Goal: Task Accomplishment & Management: Manage account settings

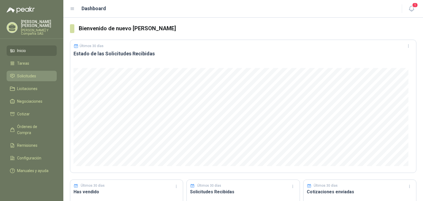
click at [17, 74] on span "Solicitudes" at bounding box center [26, 76] width 19 height 6
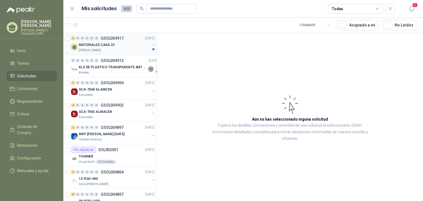
click at [87, 47] on p "MATERIALES CASA 23" at bounding box center [97, 44] width 36 height 5
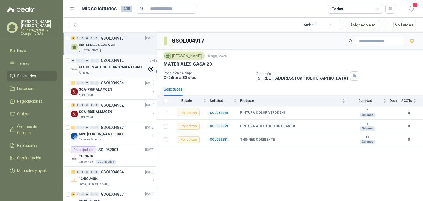
click at [96, 68] on p "KLS DE PLASTICO TRANSPARENTE 4MT CAL 4 Y CINTA TRA" at bounding box center [113, 67] width 69 height 5
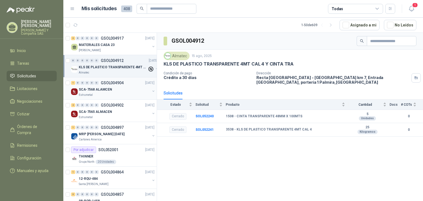
click at [86, 90] on p "SCA-7568 ALAMCEN" at bounding box center [95, 89] width 33 height 5
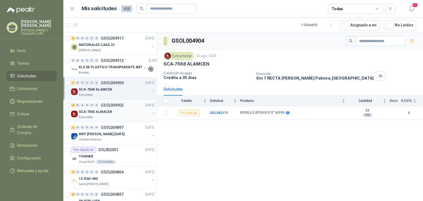
click at [101, 115] on div "Estrumetal" at bounding box center [114, 117] width 71 height 4
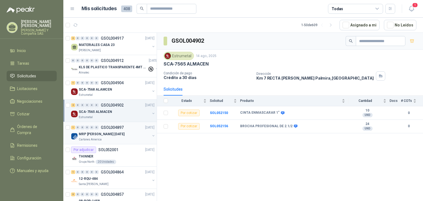
click at [100, 132] on p "MRP [PERSON_NAME] [DATE]" at bounding box center [102, 134] width 46 height 5
